Goal: Check status: Check status

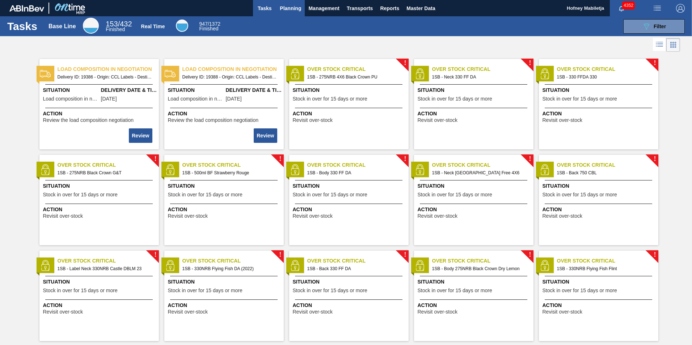
click at [297, 10] on span "Planning" at bounding box center [290, 8] width 21 height 9
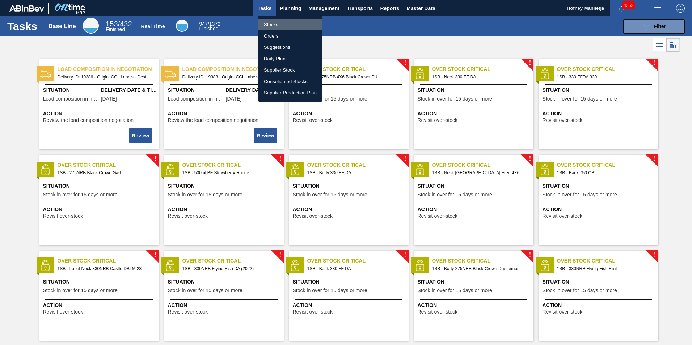
drag, startPoint x: 297, startPoint y: 10, endPoint x: 269, endPoint y: 22, distance: 30.8
click at [269, 22] on li "Stocks" at bounding box center [290, 25] width 64 height 12
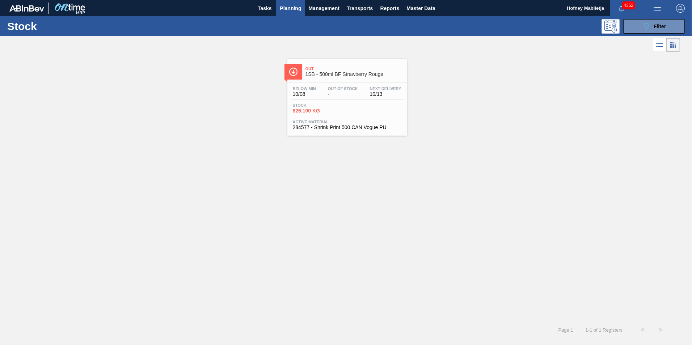
click at [358, 103] on div "Stock 826.100 KG" at bounding box center [347, 109] width 112 height 13
click at [666, 26] on button "089F7B8B-B2A5-4AFE-B5C0-19BA573D28AC Filter" at bounding box center [654, 26] width 62 height 14
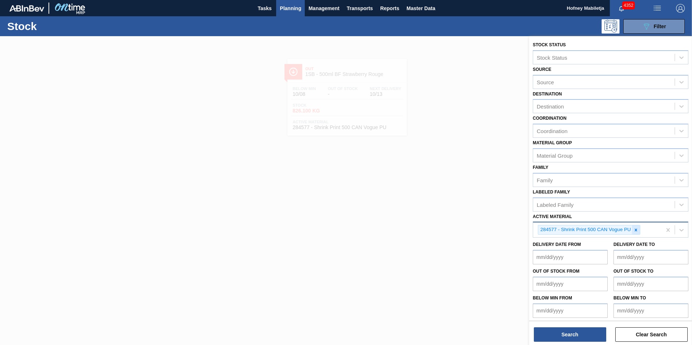
click at [636, 229] on icon at bounding box center [635, 230] width 5 height 5
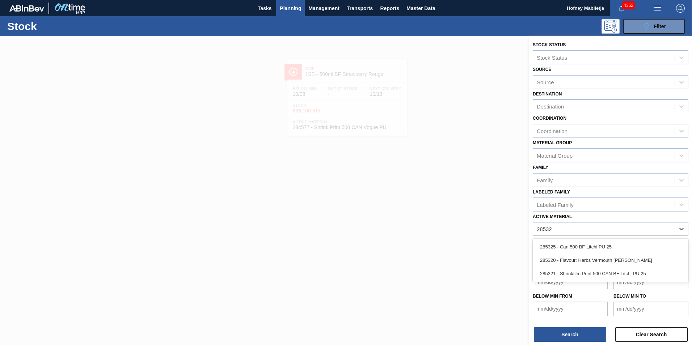
type Material "285321"
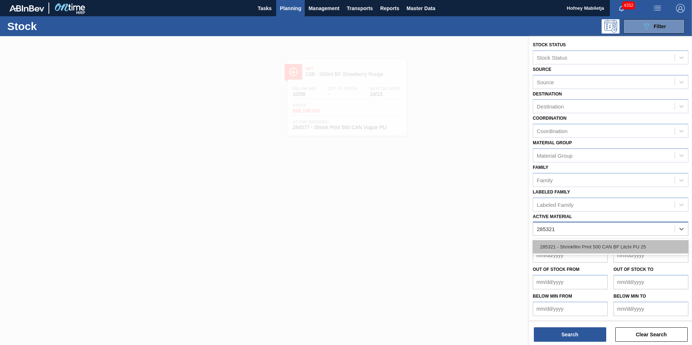
click at [578, 245] on div "285321 - Shrinkfilm Print 500 CAN BF Litchi PU 25" at bounding box center [611, 246] width 156 height 13
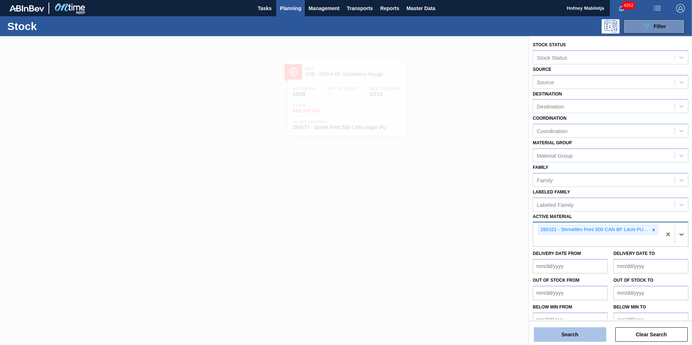
click at [578, 334] on button "Search" at bounding box center [570, 335] width 72 height 14
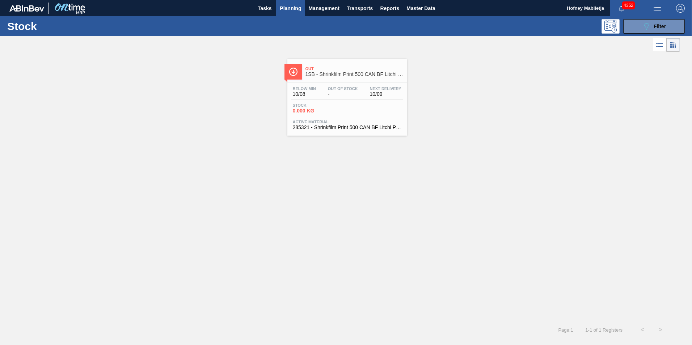
click at [353, 120] on span "Active Material" at bounding box center [347, 122] width 109 height 4
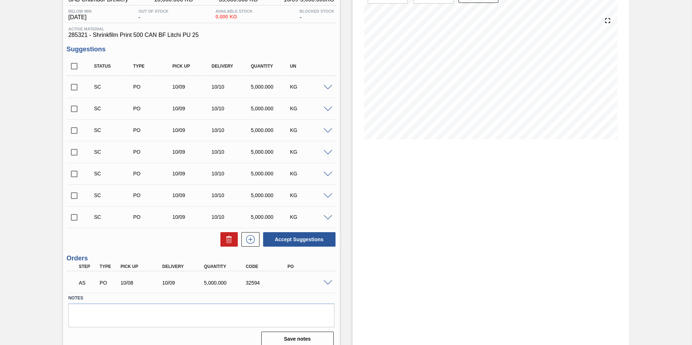
scroll to position [80, 0]
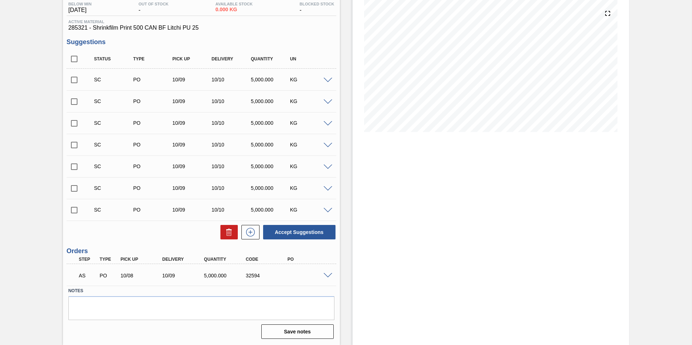
click at [329, 275] on span at bounding box center [328, 275] width 9 height 5
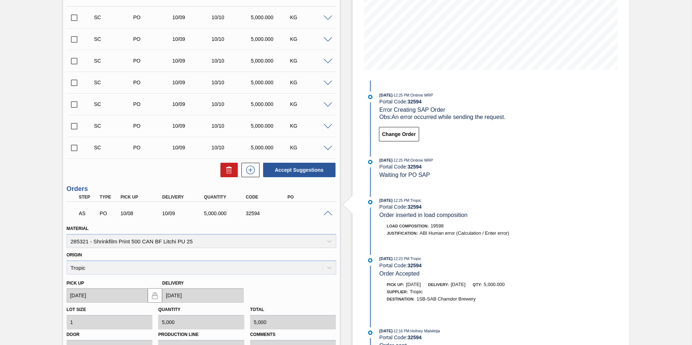
scroll to position [152, 0]
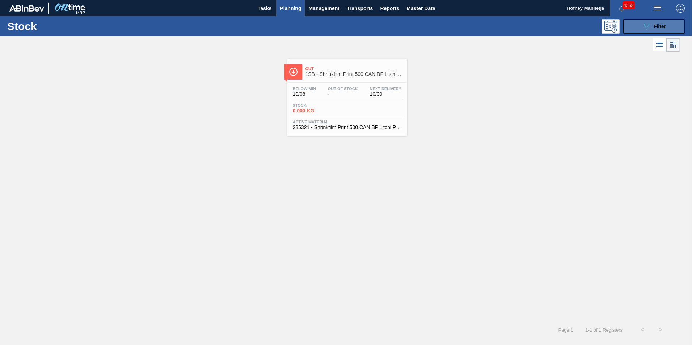
click at [665, 26] on span "Filter" at bounding box center [660, 27] width 12 height 6
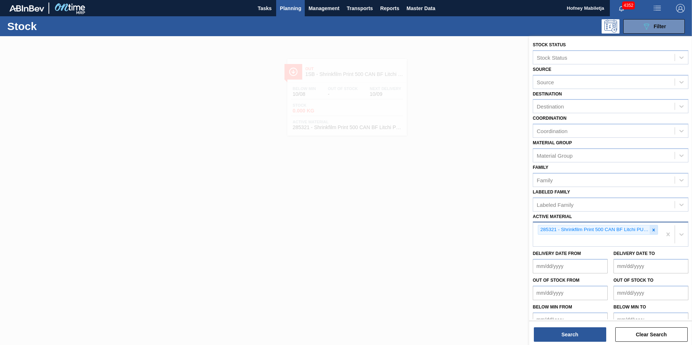
click at [654, 231] on icon at bounding box center [654, 230] width 3 height 3
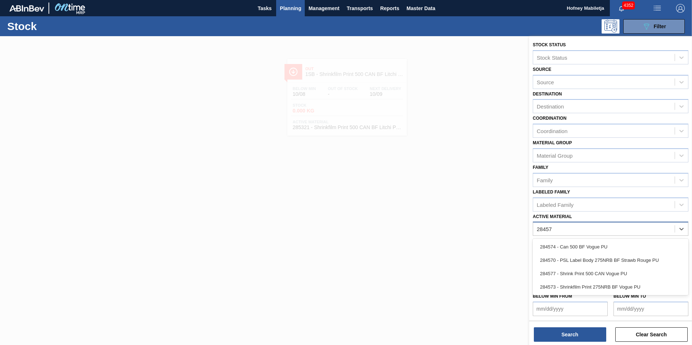
type Material "284577"
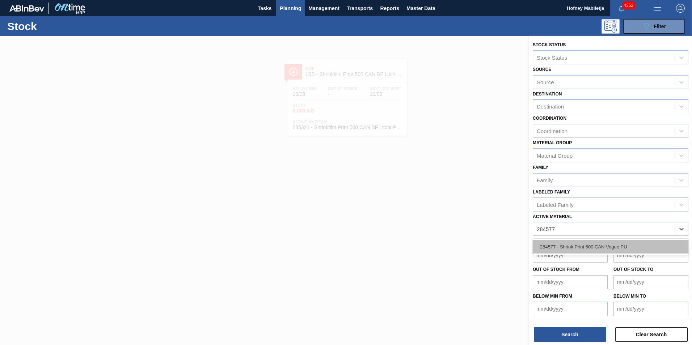
click at [607, 246] on div "284577 - Shrink Print 500 CAN Vogue PU" at bounding box center [611, 246] width 156 height 13
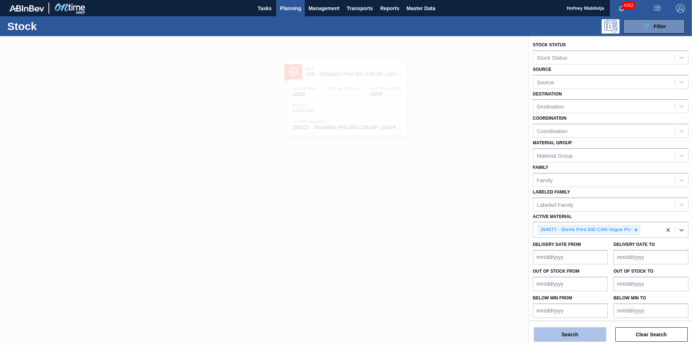
click at [580, 329] on button "Search" at bounding box center [570, 335] width 72 height 14
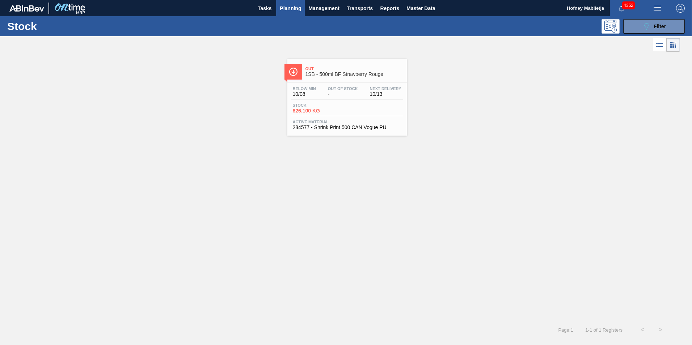
click at [339, 107] on span "Stock" at bounding box center [318, 105] width 51 height 4
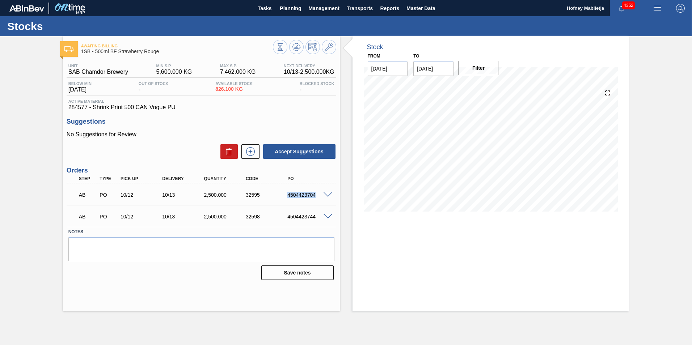
drag, startPoint x: 314, startPoint y: 195, endPoint x: 275, endPoint y: 196, distance: 38.7
click at [275, 196] on div "AB PO 10/12 10/13 2,500.000 32595 4504423704" at bounding box center [199, 194] width 250 height 14
copy div "4504423704"
drag, startPoint x: 375, startPoint y: 234, endPoint x: 333, endPoint y: 209, distance: 49.0
click at [374, 233] on div "Stock From [DATE] to [DATE] Filter" at bounding box center [491, 173] width 277 height 275
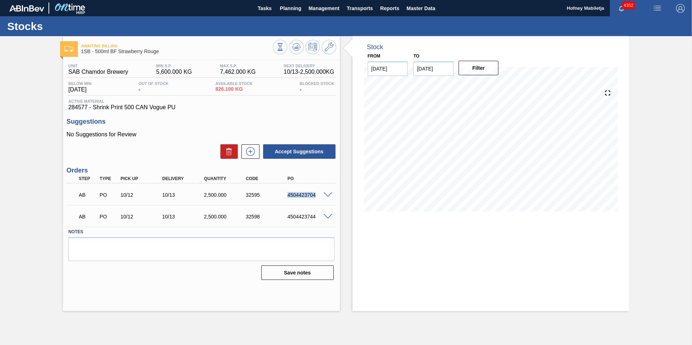
drag, startPoint x: 319, startPoint y: 194, endPoint x: 280, endPoint y: 195, distance: 39.5
click at [280, 195] on div "AB PO 10/12 10/13 2,500.000 32595 4504423704" at bounding box center [199, 194] width 250 height 14
copy div "4504423704"
click at [328, 195] on span at bounding box center [328, 195] width 9 height 5
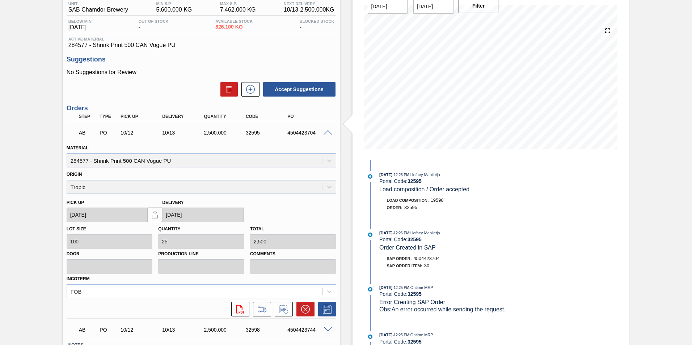
scroll to position [72, 0]
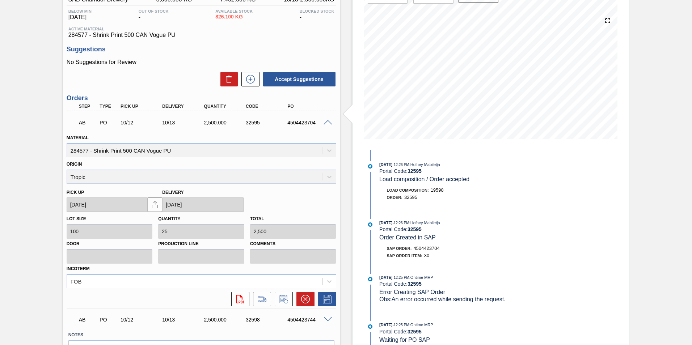
click at [326, 120] on span at bounding box center [328, 122] width 9 height 5
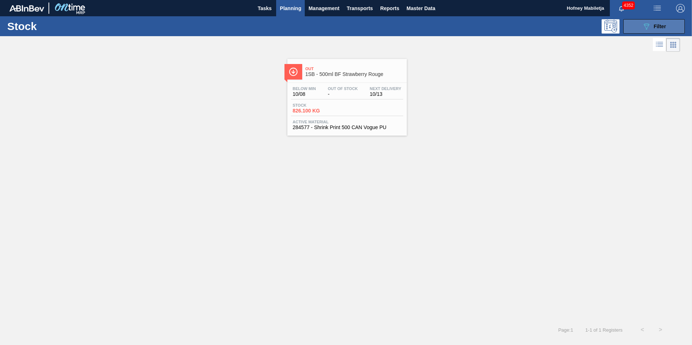
click at [667, 29] on button "089F7B8B-B2A5-4AFE-B5C0-19BA573D28AC Filter" at bounding box center [654, 26] width 62 height 14
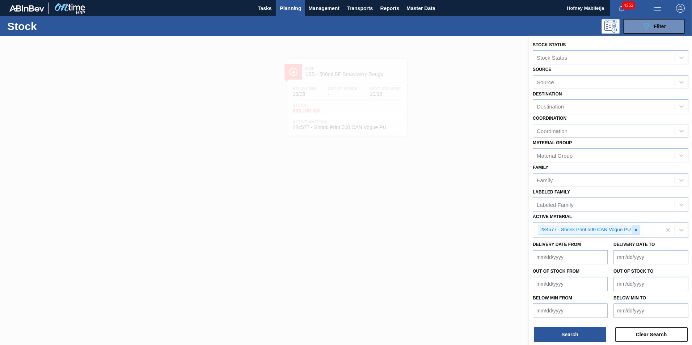
click at [635, 231] on icon at bounding box center [635, 230] width 5 height 5
paste Material "283771"
type Material "283771"
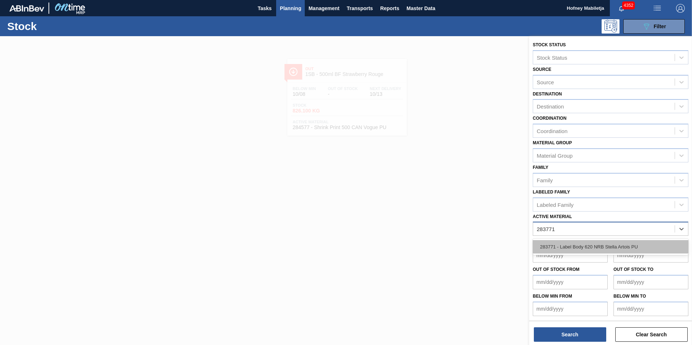
click at [611, 247] on div "283771 - Label Body 620 NRB Stella Artois PU" at bounding box center [611, 246] width 156 height 13
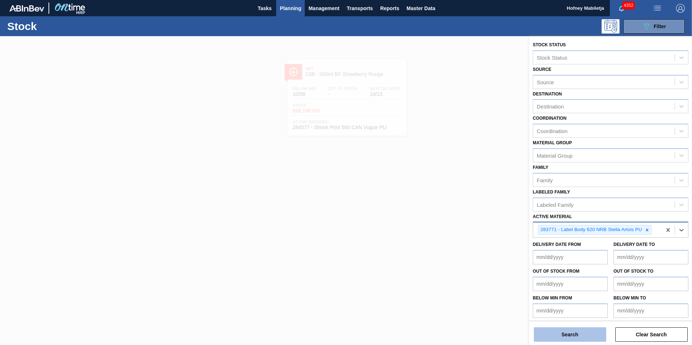
click at [591, 333] on button "Search" at bounding box center [570, 335] width 72 height 14
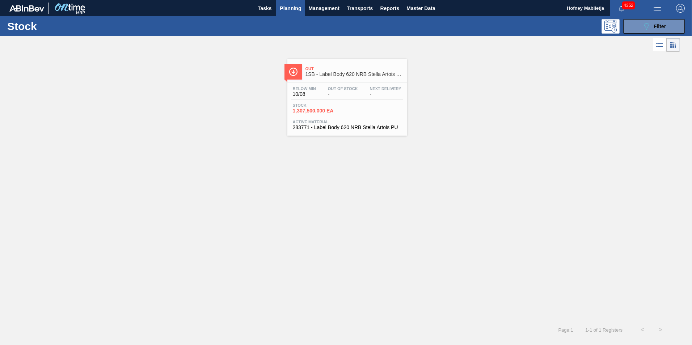
click at [358, 106] on div "Stock 1,307,500.000 EA" at bounding box center [347, 109] width 112 height 13
click at [644, 27] on icon "089F7B8B-B2A5-4AFE-B5C0-19BA573D28AC" at bounding box center [646, 26] width 9 height 9
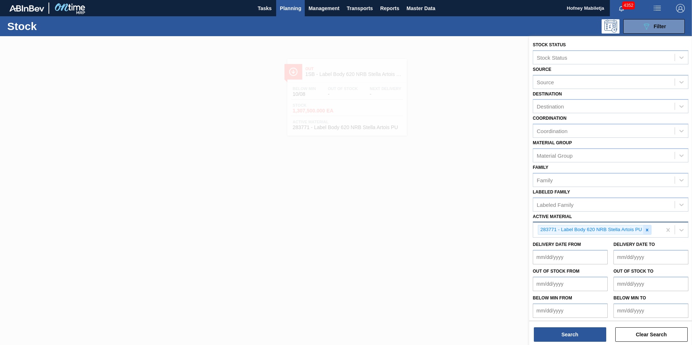
click at [645, 230] on icon at bounding box center [647, 230] width 5 height 5
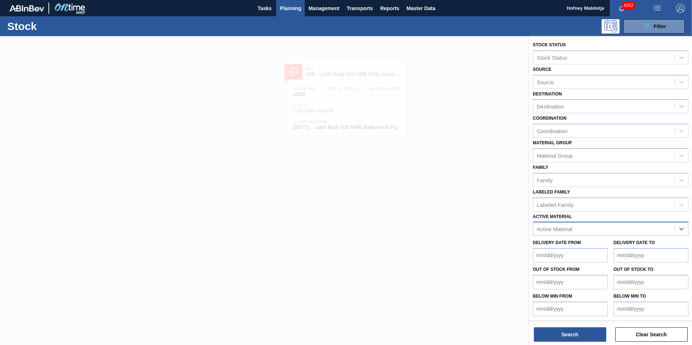
paste Material "283763"
type Material "283763"
click at [604, 247] on div "283763 - Label Back Stella Artois 620 PU" at bounding box center [611, 246] width 156 height 13
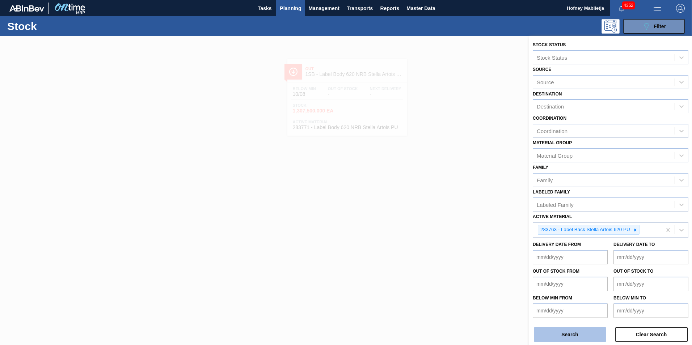
click at [577, 337] on button "Search" at bounding box center [570, 335] width 72 height 14
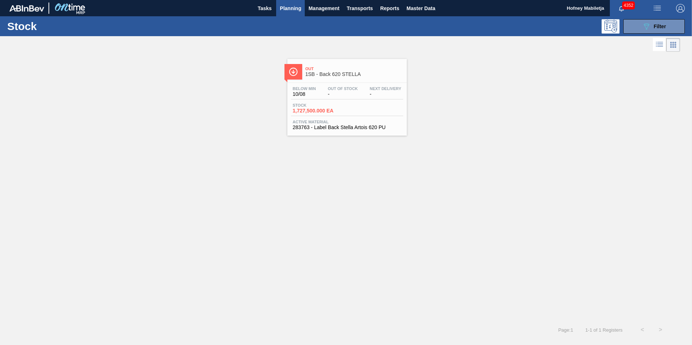
click at [345, 98] on div "Below Min 10/08 Out Of Stock - Next Delivery -" at bounding box center [347, 93] width 112 height 13
click at [663, 25] on span "Filter" at bounding box center [660, 27] width 12 height 6
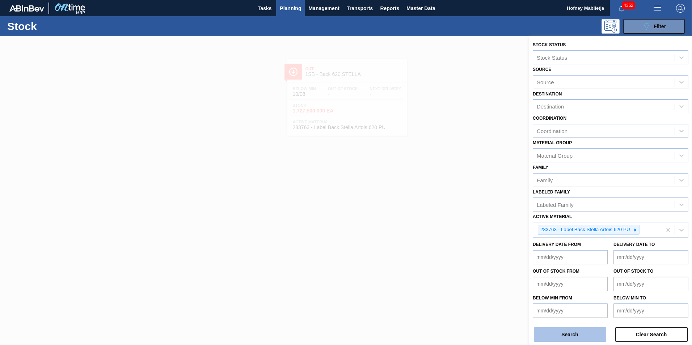
click at [559, 332] on button "Search" at bounding box center [570, 335] width 72 height 14
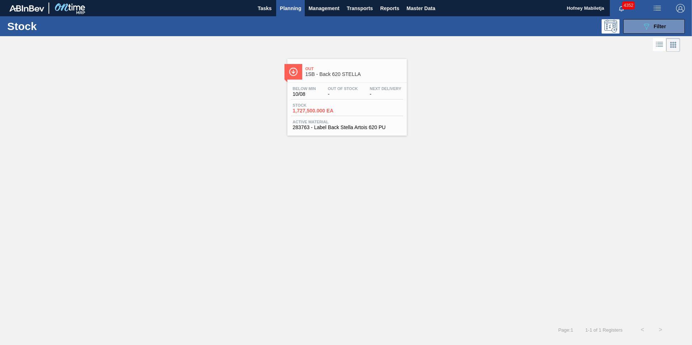
click at [334, 117] on div "Below Min 10/08 Out Of Stock - Next Delivery - Stock 1,727,500.000 EA Active Ma…" at bounding box center [346, 107] width 119 height 49
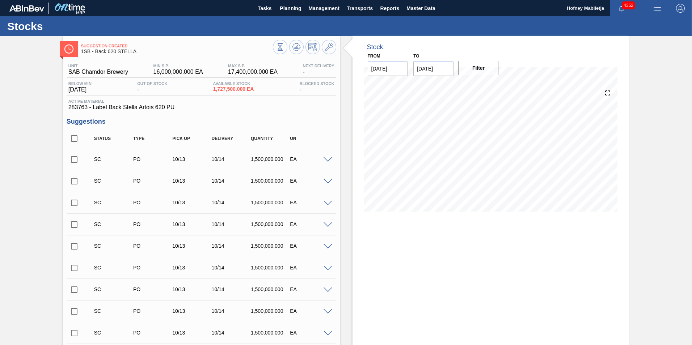
click at [75, 160] on input "checkbox" at bounding box center [74, 159] width 15 height 15
checkbox input "true"
click at [71, 178] on input "checkbox" at bounding box center [74, 181] width 15 height 15
checkbox input "true"
click at [74, 200] on input "checkbox" at bounding box center [74, 202] width 15 height 15
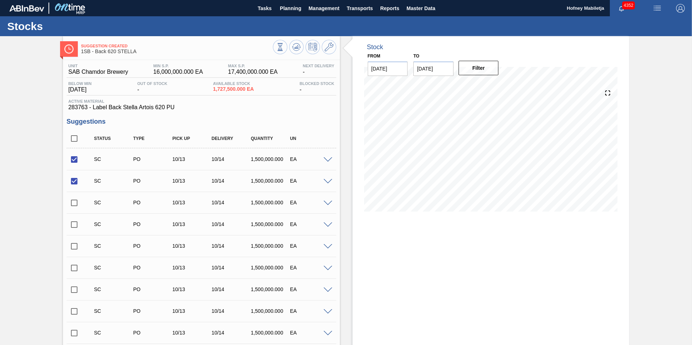
checkbox input "true"
click at [75, 224] on input "checkbox" at bounding box center [74, 224] width 15 height 15
checkbox input "true"
click at [74, 244] on input "checkbox" at bounding box center [74, 246] width 15 height 15
checkbox input "true"
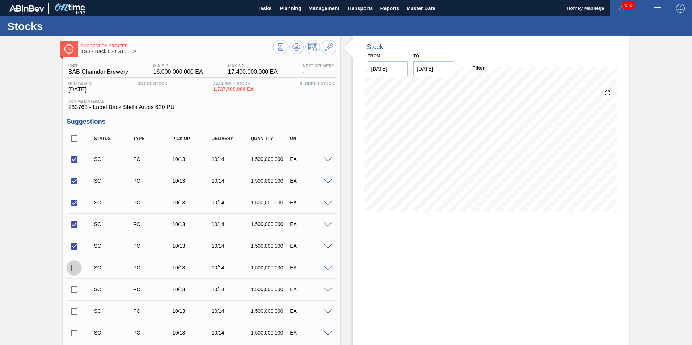
click at [73, 269] on input "checkbox" at bounding box center [74, 268] width 15 height 15
checkbox input "true"
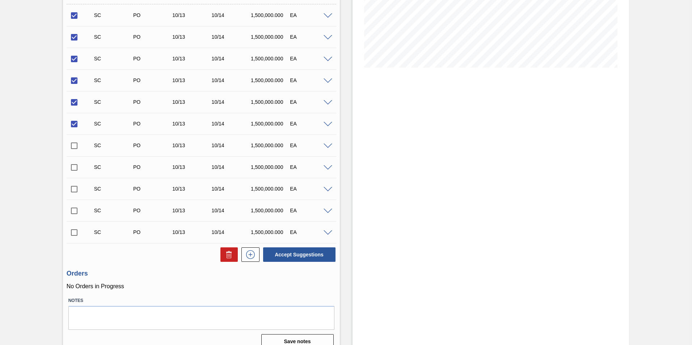
scroll to position [145, 0]
click at [295, 250] on button "Accept Suggestions" at bounding box center [299, 254] width 72 height 14
checkbox input "false"
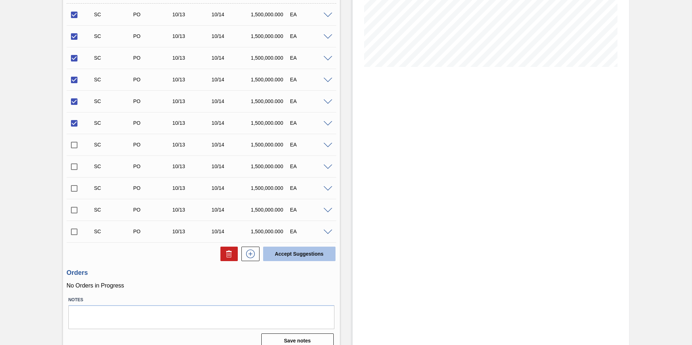
checkbox input "false"
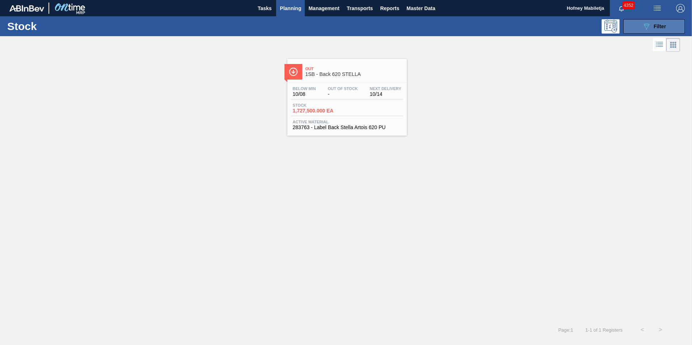
click at [669, 24] on button "089F7B8B-B2A5-4AFE-B5C0-19BA573D28AC Filter" at bounding box center [654, 26] width 62 height 14
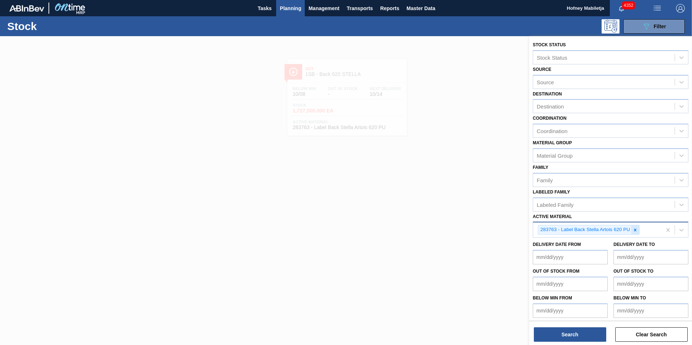
click at [636, 229] on icon at bounding box center [635, 230] width 5 height 5
paste Material "283771"
type Material "283771"
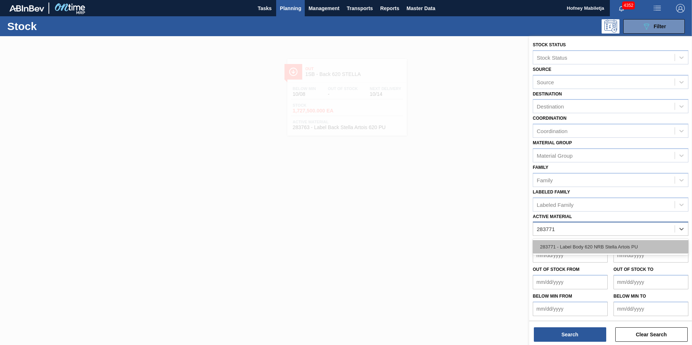
click at [589, 244] on div "283771 - Label Body 620 NRB Stella Artois PU" at bounding box center [611, 246] width 156 height 13
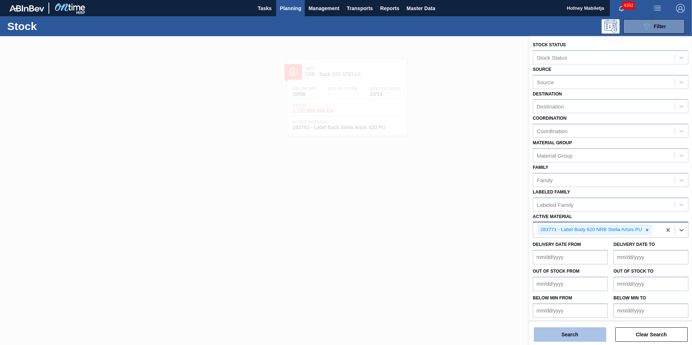
click at [582, 330] on button "Search" at bounding box center [570, 335] width 72 height 14
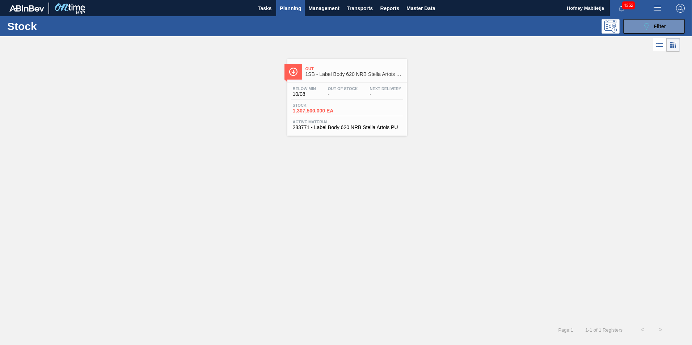
click at [343, 104] on span "Stock" at bounding box center [318, 105] width 51 height 4
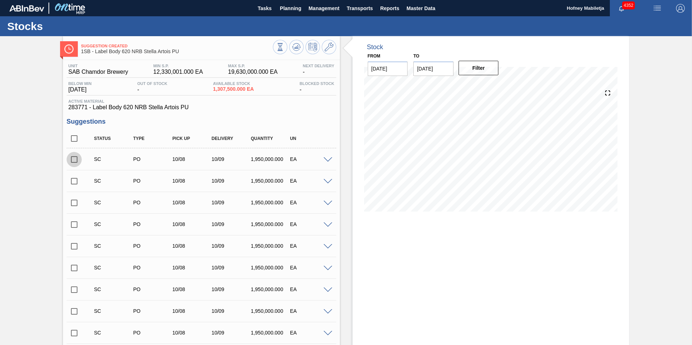
click at [73, 158] on input "checkbox" at bounding box center [74, 159] width 15 height 15
checkbox input "true"
drag, startPoint x: 77, startPoint y: 181, endPoint x: 77, endPoint y: 185, distance: 4.0
click at [77, 181] on input "checkbox" at bounding box center [74, 181] width 15 height 15
checkbox input "true"
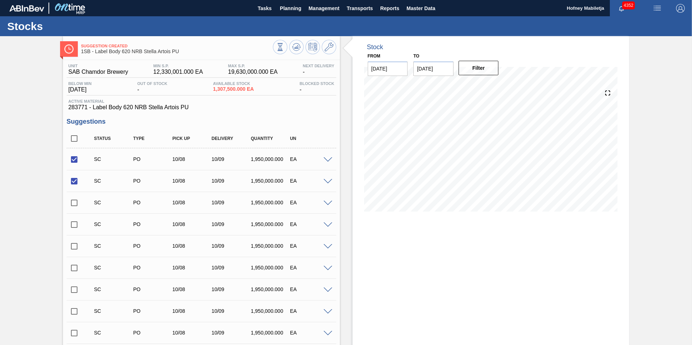
click at [75, 200] on input "checkbox" at bounding box center [74, 202] width 15 height 15
checkbox input "true"
click at [74, 222] on input "checkbox" at bounding box center [74, 224] width 15 height 15
checkbox input "true"
click at [72, 245] on input "checkbox" at bounding box center [74, 246] width 15 height 15
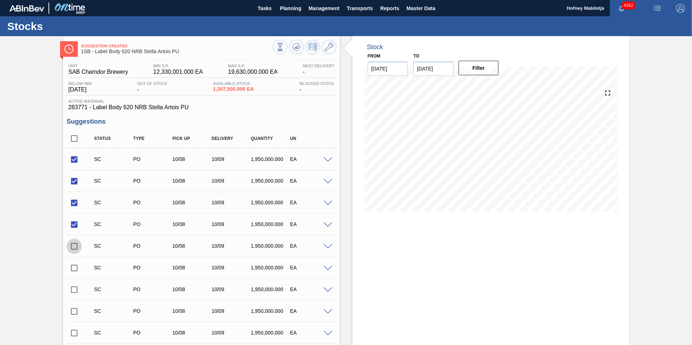
checkbox input "true"
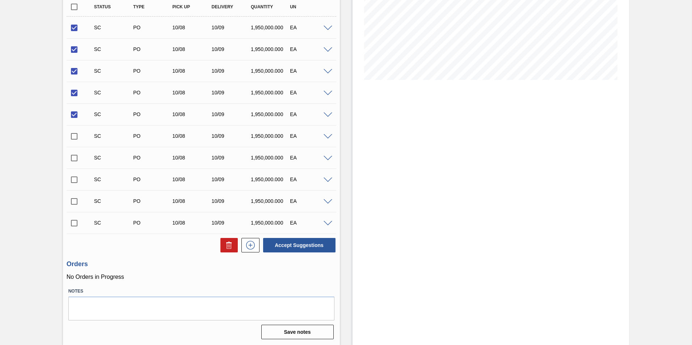
scroll to position [132, 0]
click at [302, 247] on button "Accept Suggestions" at bounding box center [299, 245] width 72 height 14
checkbox input "false"
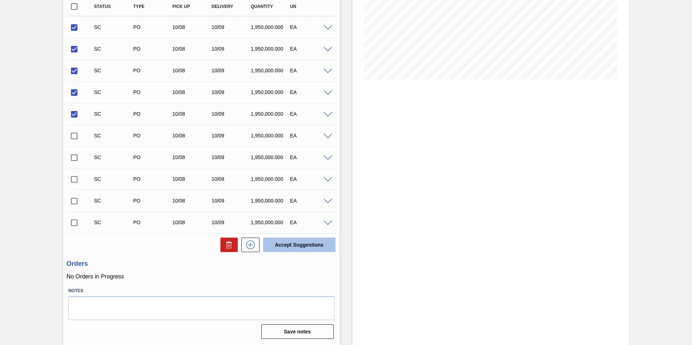
checkbox input "false"
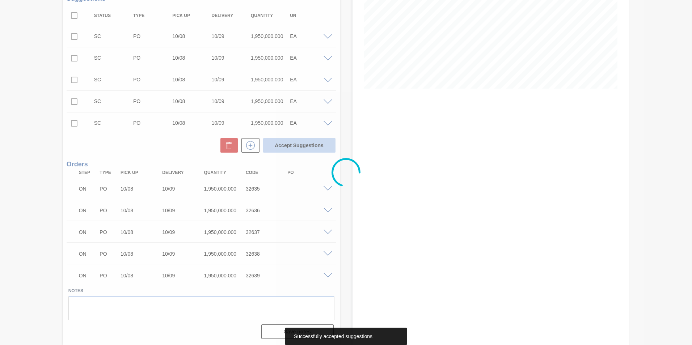
scroll to position [123, 0]
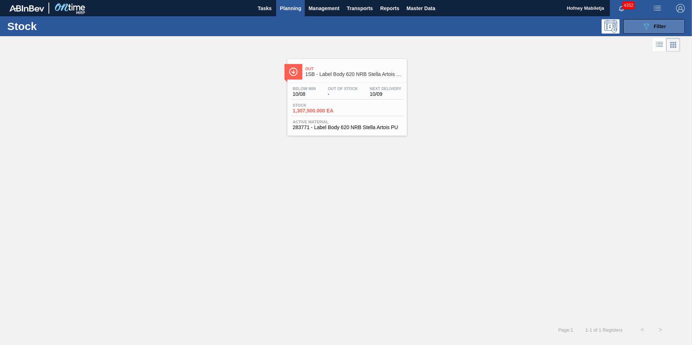
click at [662, 24] on span "Filter" at bounding box center [660, 27] width 12 height 6
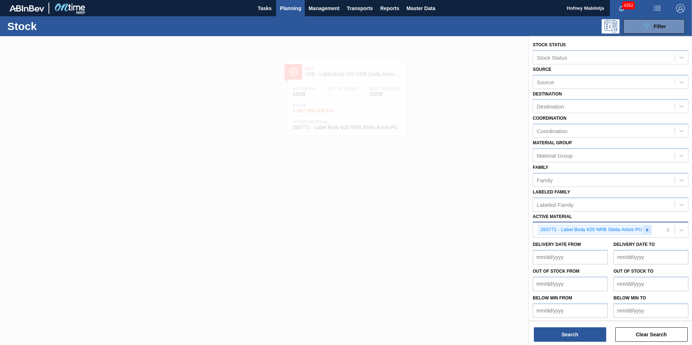
click at [649, 230] on icon at bounding box center [647, 230] width 5 height 5
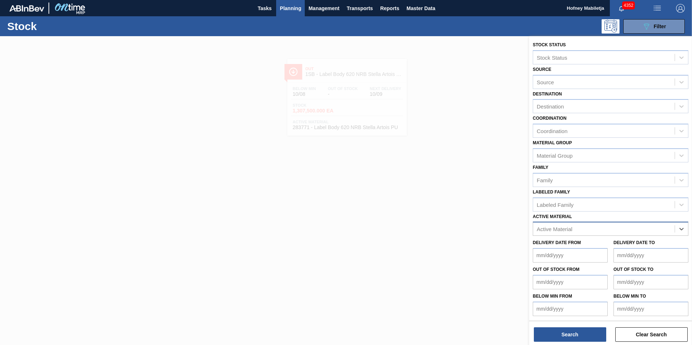
paste Material "283770"
type Material "283770"
click at [613, 245] on div "283770 - Label Neck 620NRB Stella Artois NRB PU" at bounding box center [611, 246] width 156 height 13
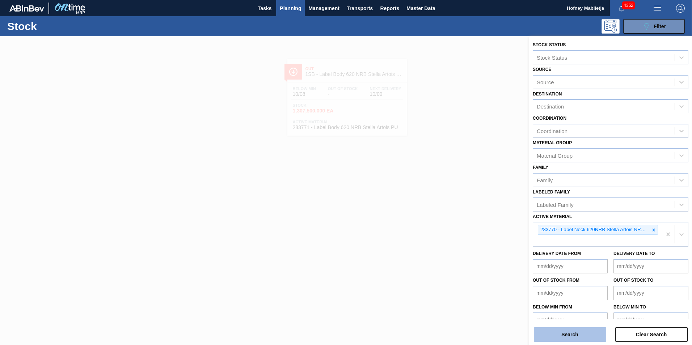
click at [589, 335] on button "Search" at bounding box center [570, 335] width 72 height 14
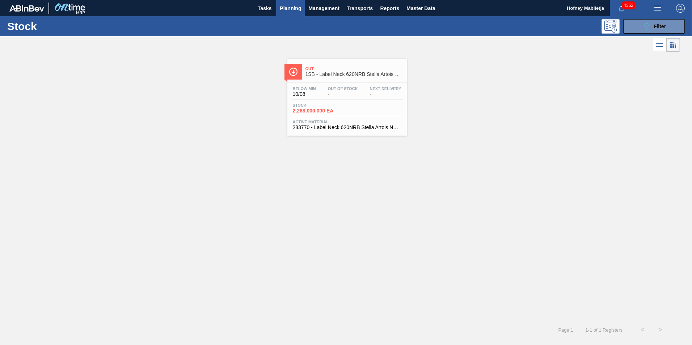
click at [371, 110] on div "Stock 2,268,000.000 EA" at bounding box center [347, 109] width 112 height 13
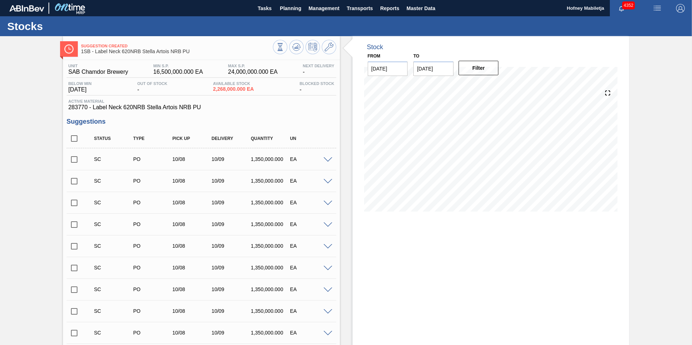
click at [72, 157] on input "checkbox" at bounding box center [74, 159] width 15 height 15
checkbox input "true"
click at [74, 179] on input "checkbox" at bounding box center [74, 181] width 15 height 15
checkbox input "true"
click at [69, 201] on input "checkbox" at bounding box center [74, 202] width 15 height 15
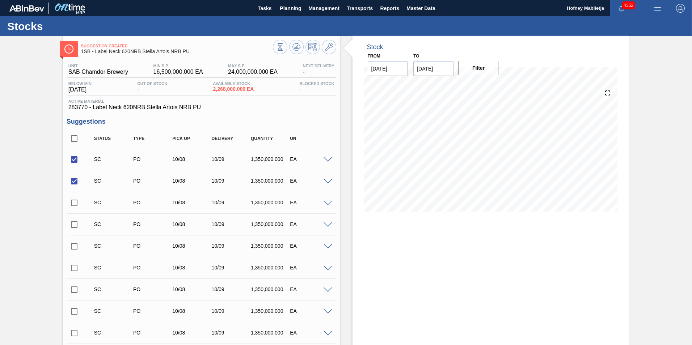
checkbox input "true"
drag, startPoint x: 73, startPoint y: 220, endPoint x: 72, endPoint y: 228, distance: 8.0
click at [72, 220] on input "checkbox" at bounding box center [74, 224] width 15 height 15
checkbox input "true"
click at [72, 249] on input "checkbox" at bounding box center [74, 246] width 15 height 15
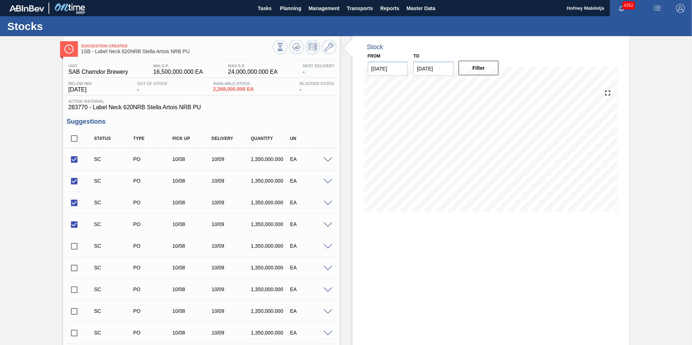
checkbox input "true"
click at [73, 267] on input "checkbox" at bounding box center [74, 268] width 15 height 15
checkbox input "true"
click at [72, 288] on input "checkbox" at bounding box center [74, 289] width 15 height 15
checkbox input "true"
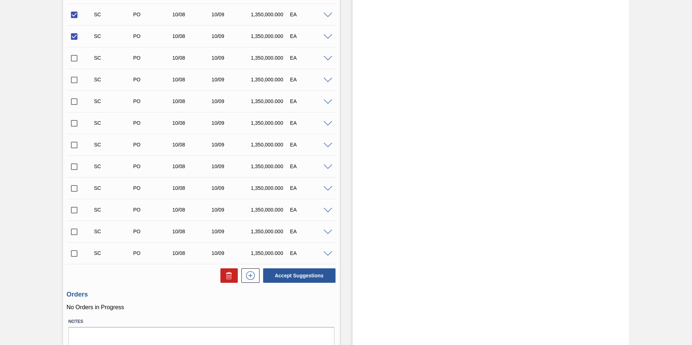
scroll to position [284, 0]
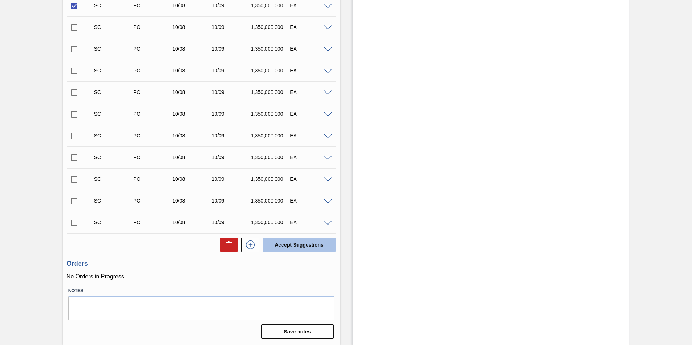
click at [292, 244] on button "Accept Suggestions" at bounding box center [299, 245] width 72 height 14
checkbox input "false"
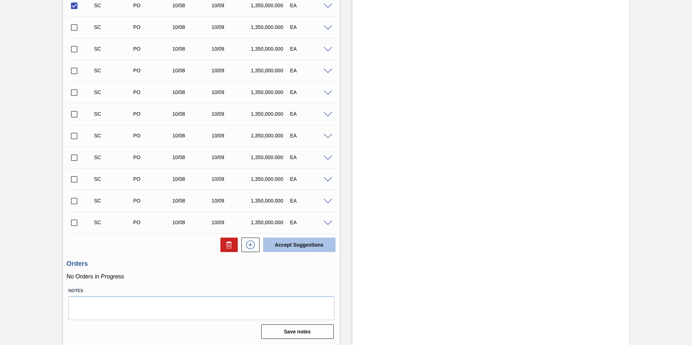
checkbox input "false"
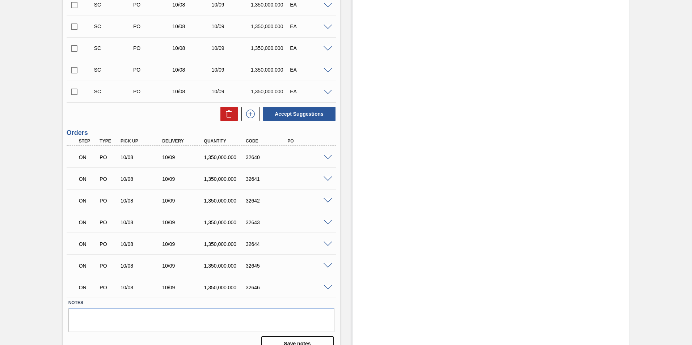
scroll to position [275, 0]
